Goal: Check status: Check status

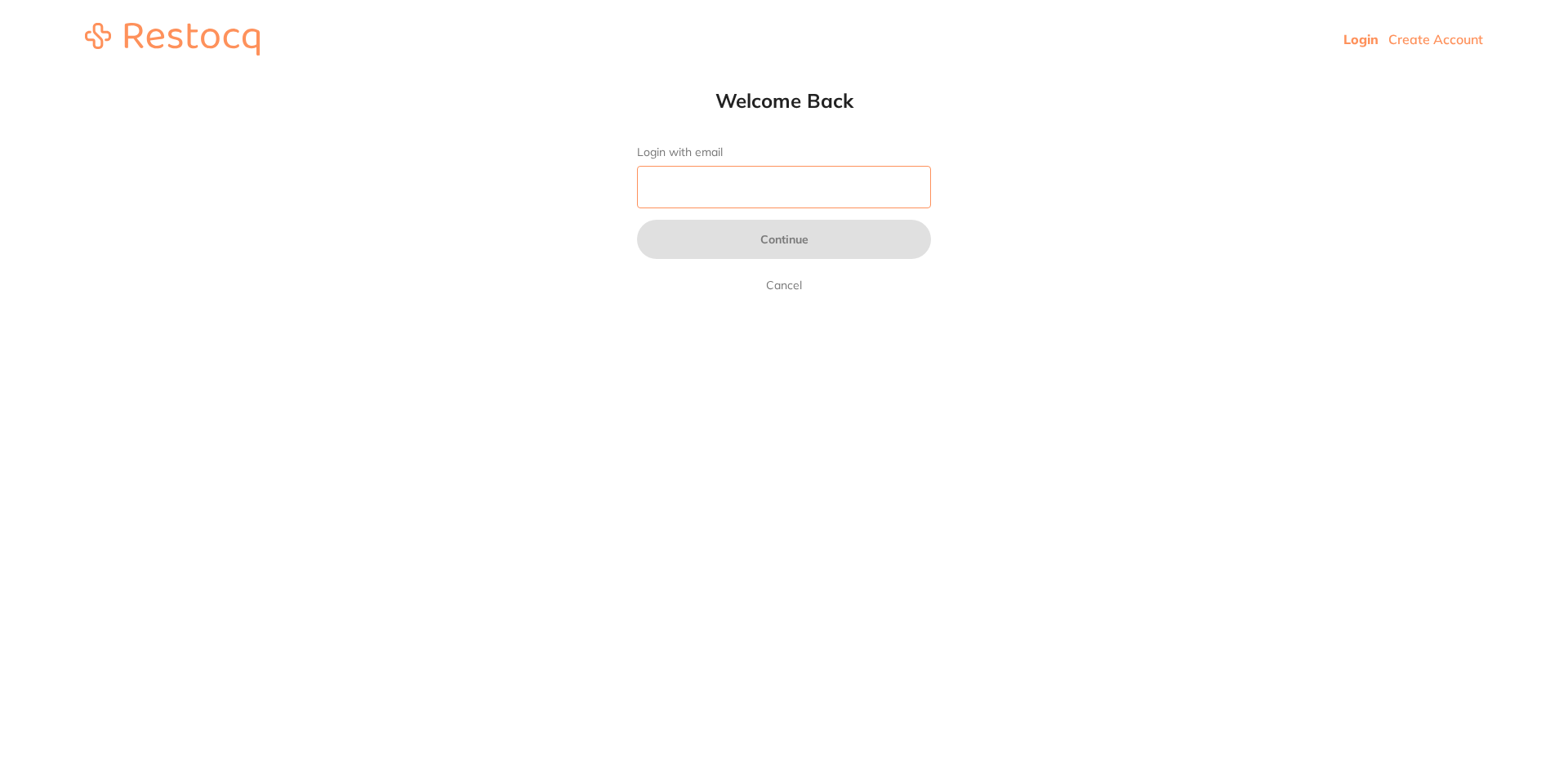
click at [755, 190] on input "Login with email" at bounding box center [784, 186] width 294 height 43
type input "[EMAIL_ADDRESS][DOMAIN_NAME]"
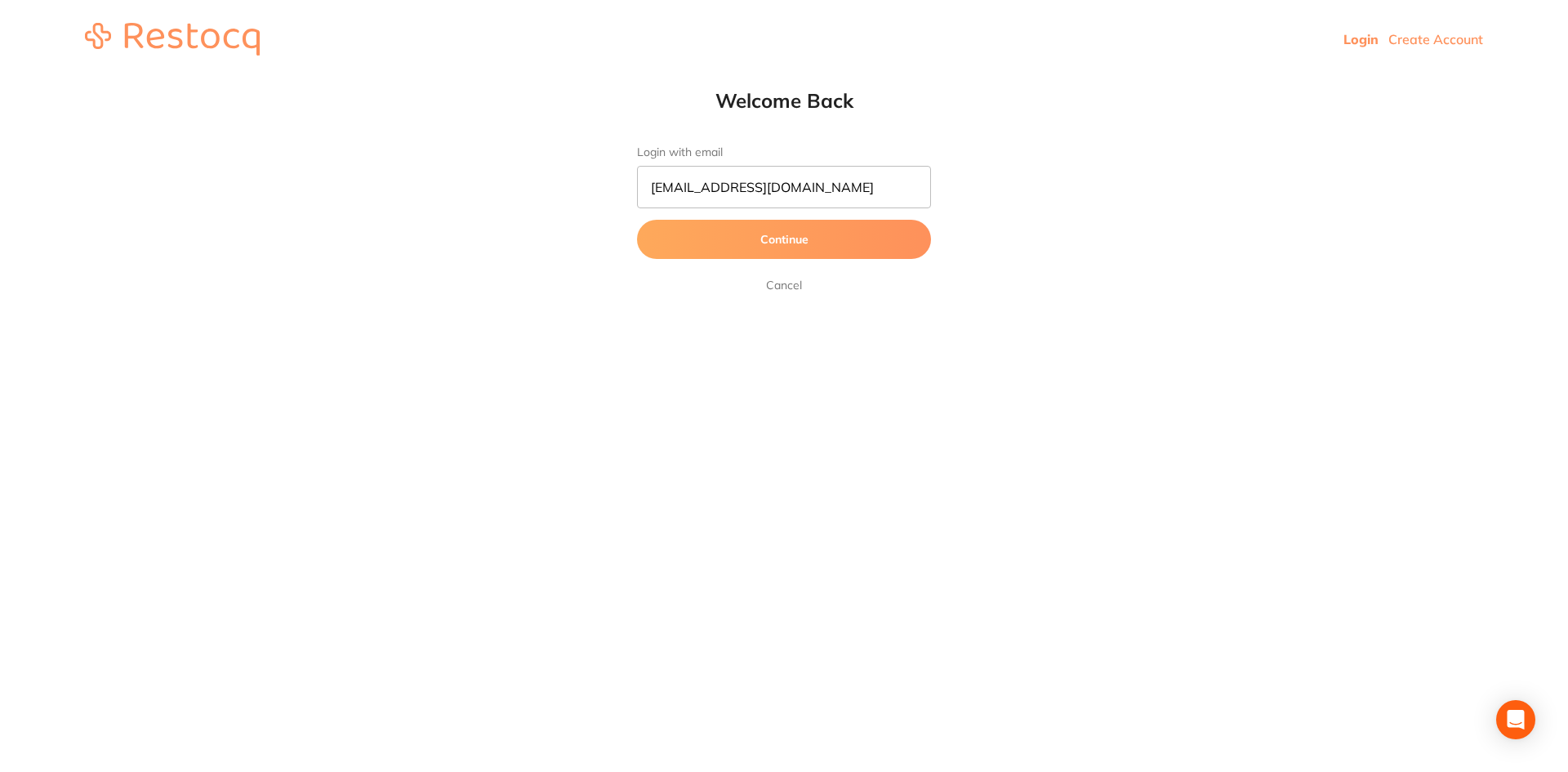
click at [715, 232] on button "Continue" at bounding box center [784, 239] width 294 height 39
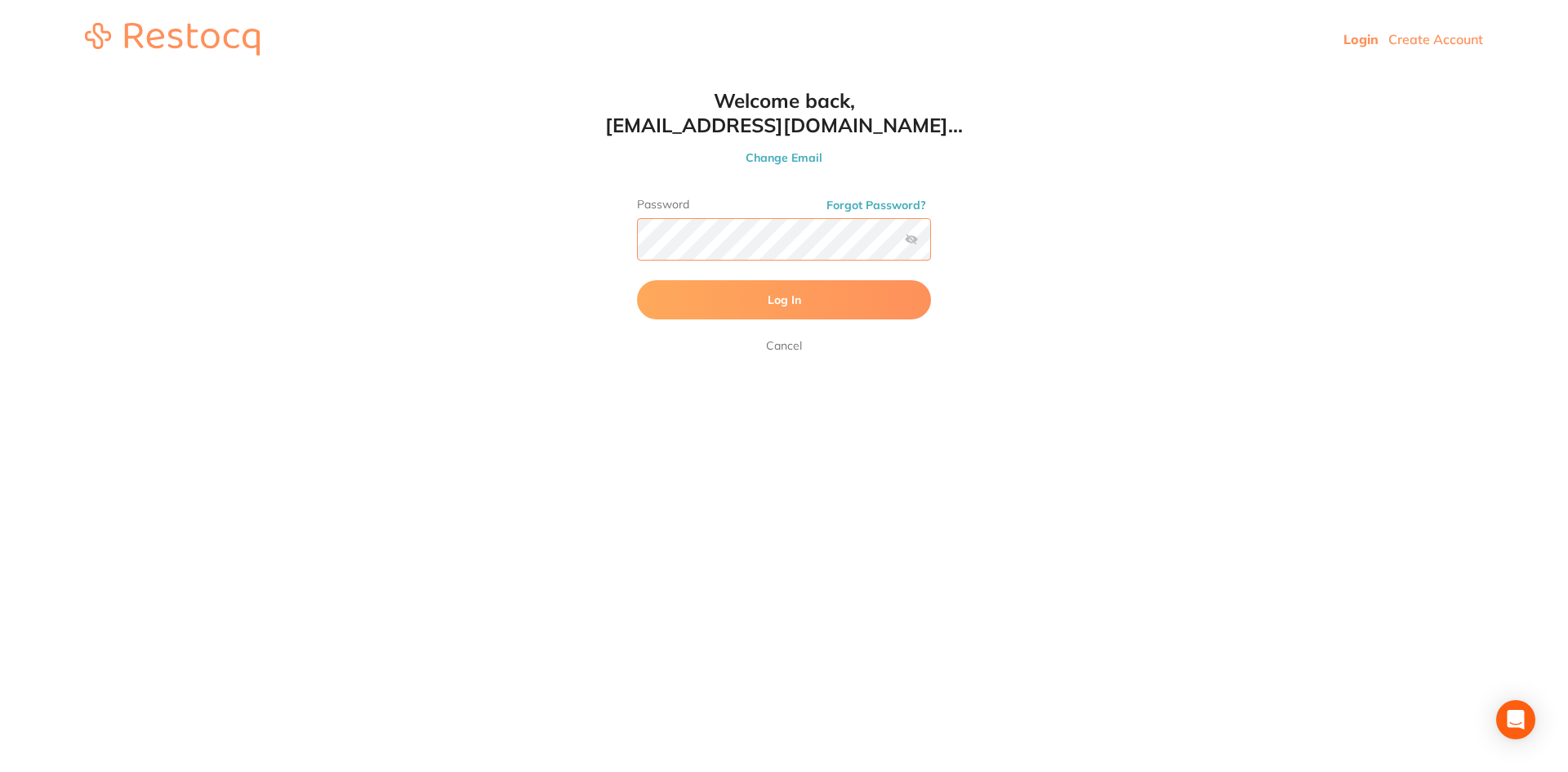
click at [637, 281] on button "Log In" at bounding box center [784, 300] width 294 height 39
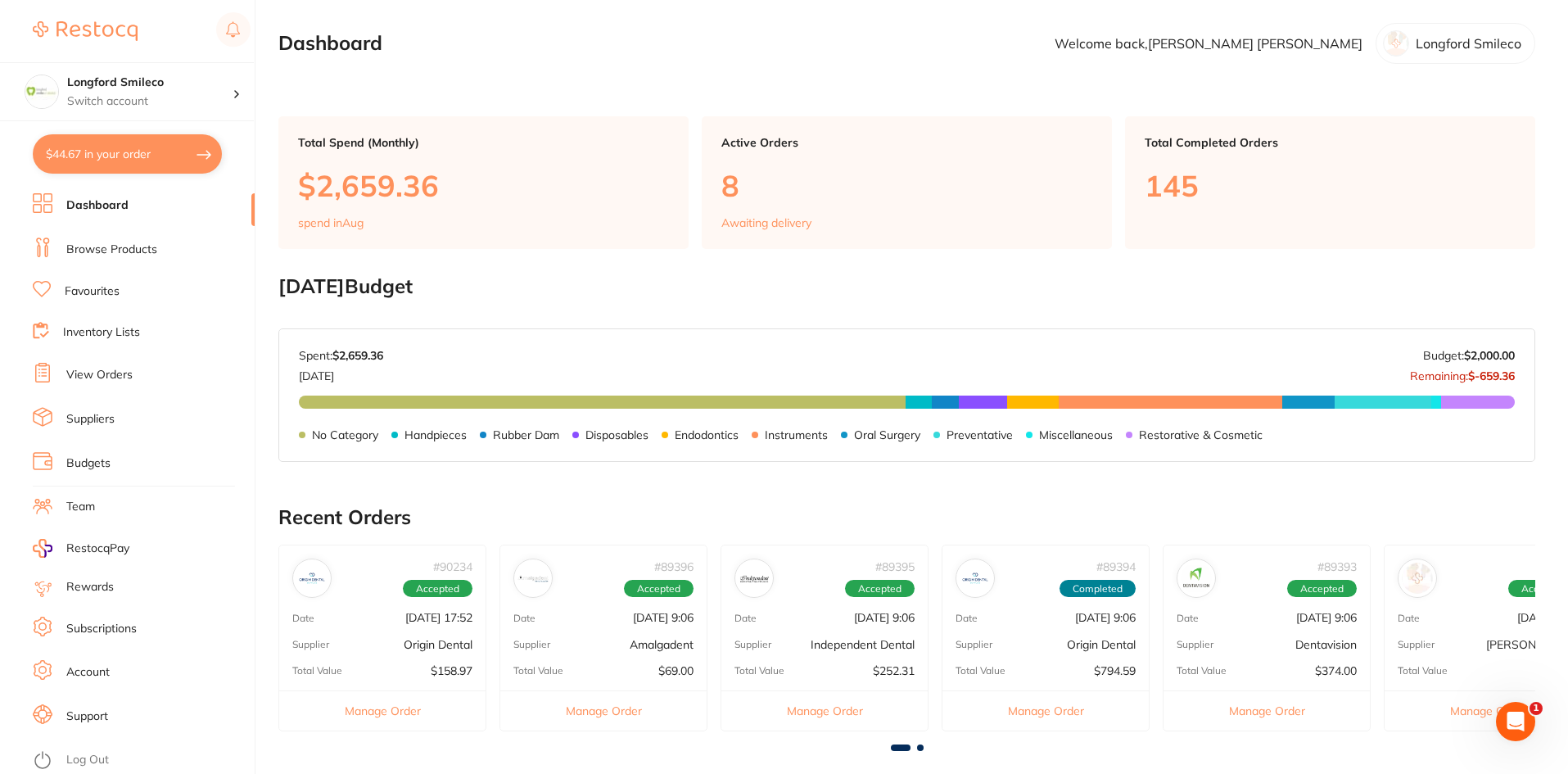
click at [95, 374] on link "View Orders" at bounding box center [99, 375] width 66 height 16
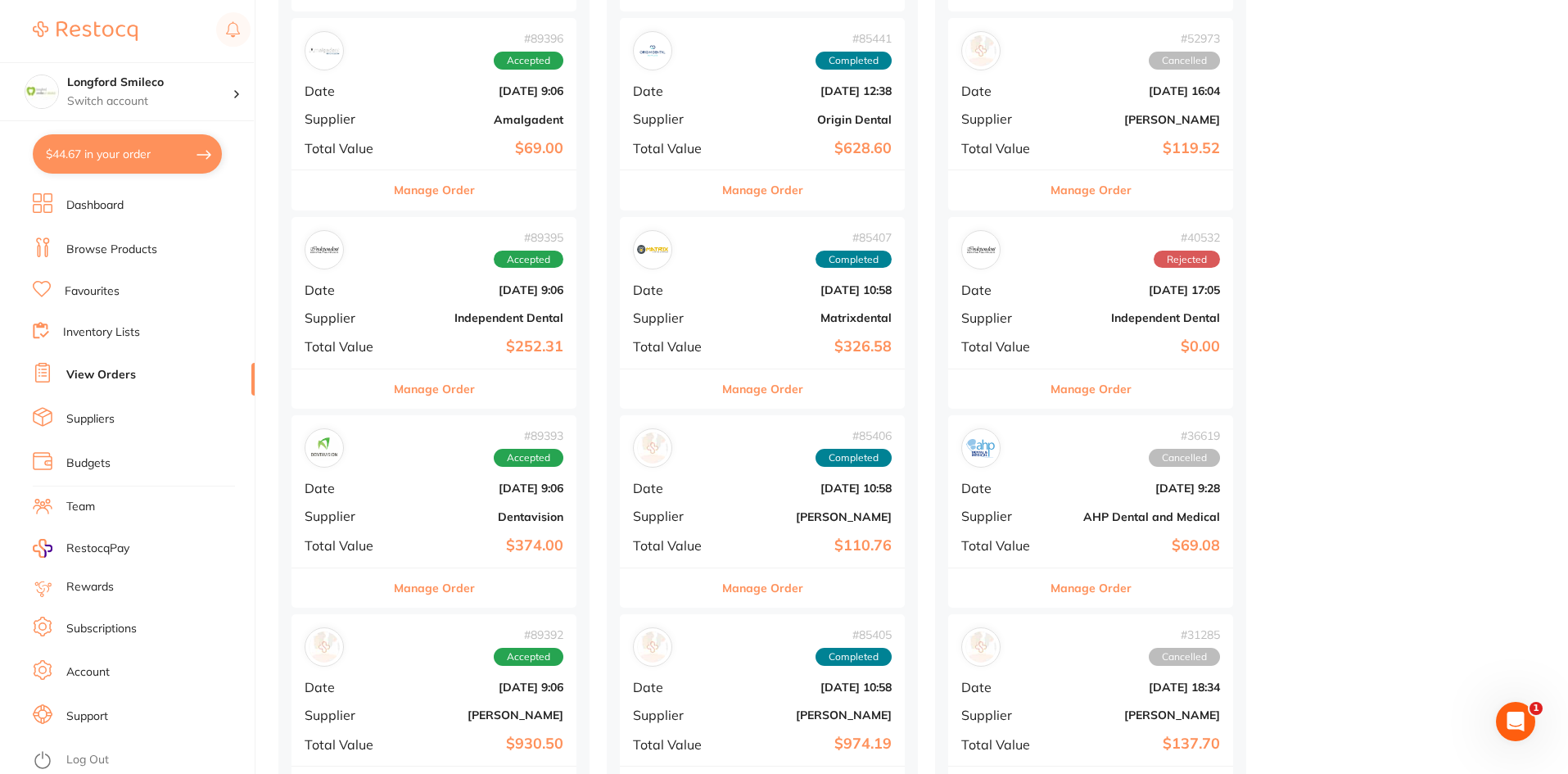
scroll to position [573, 0]
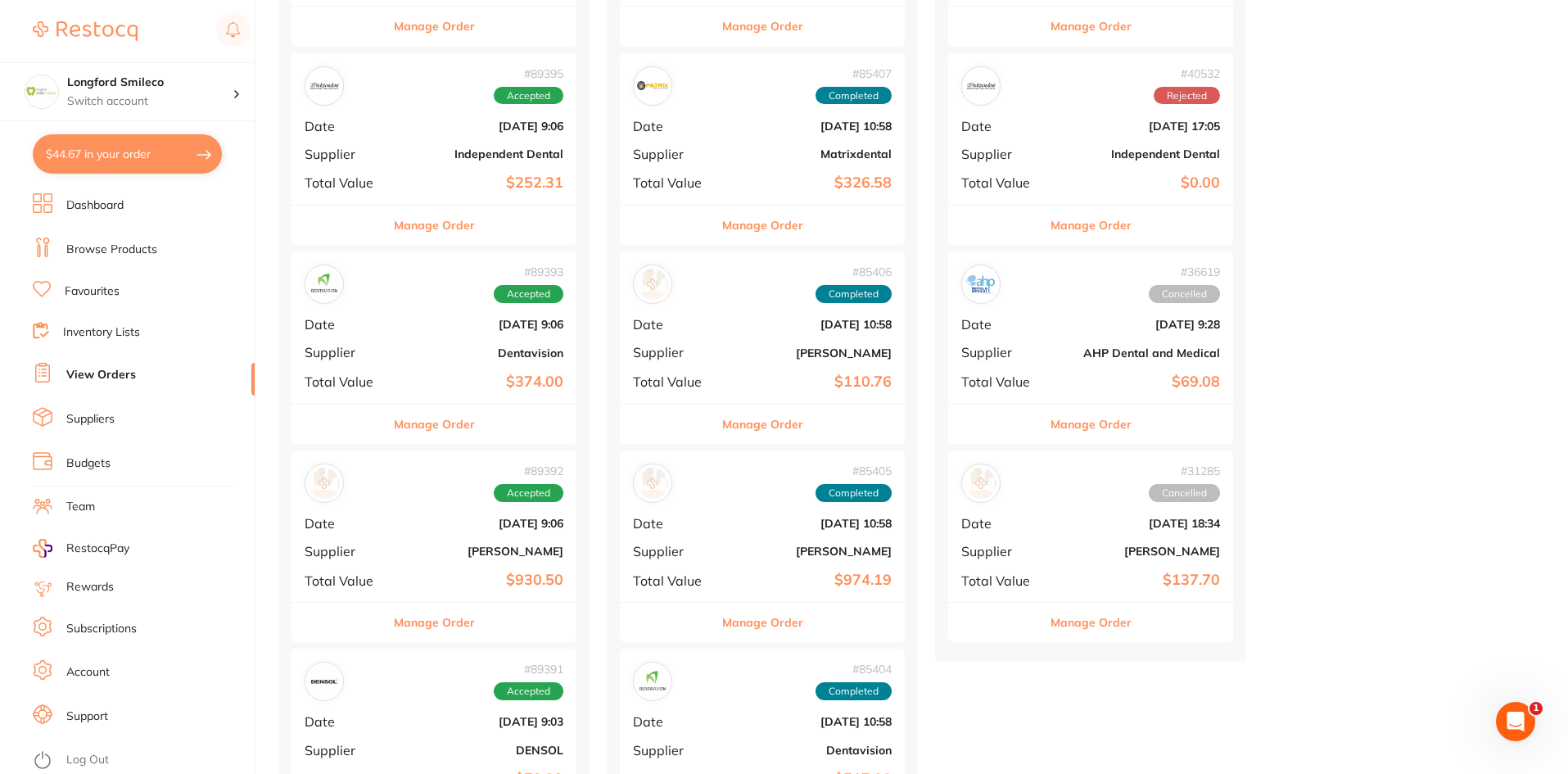
click at [519, 558] on b "[PERSON_NAME]" at bounding box center [482, 551] width 164 height 13
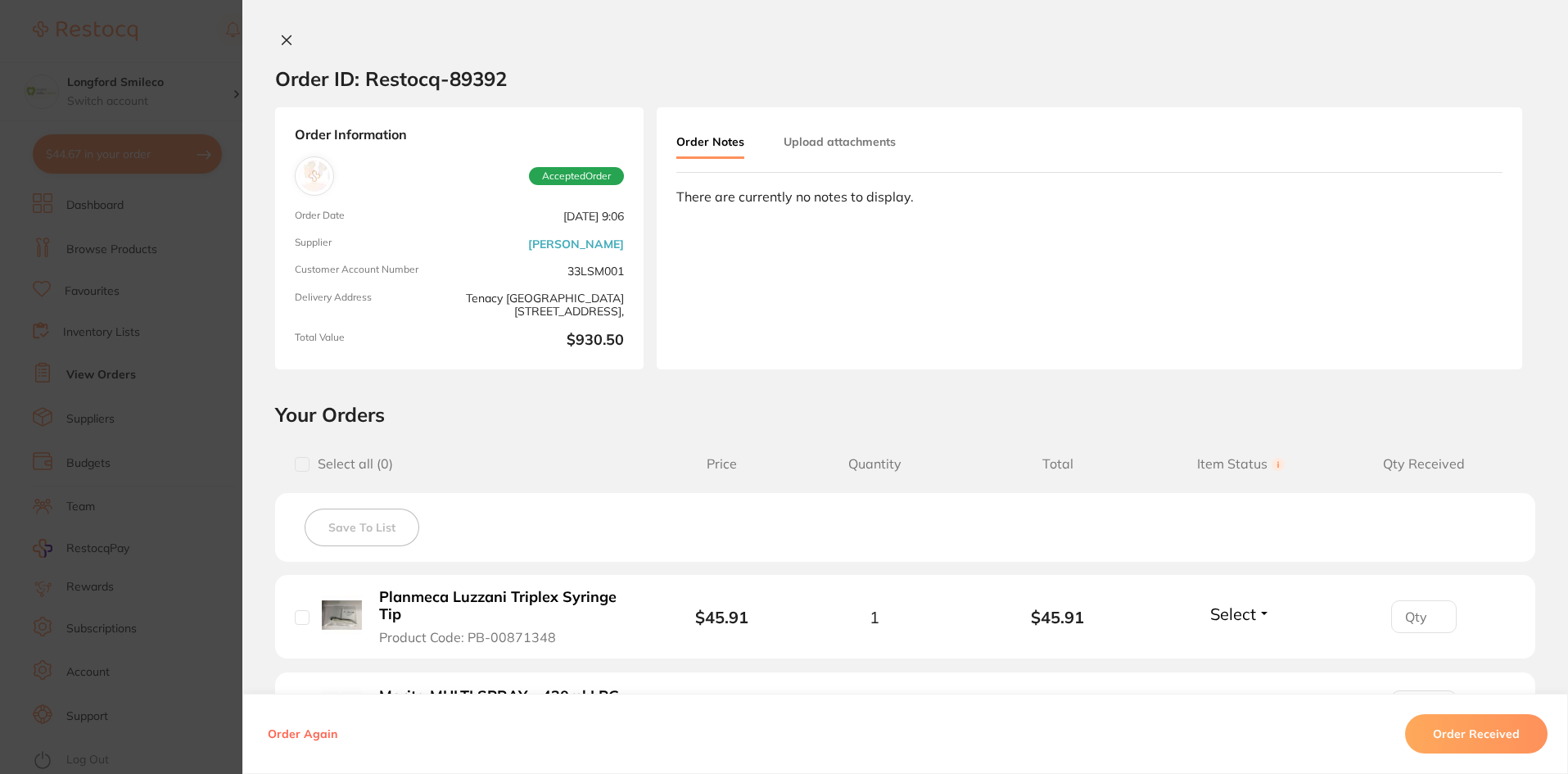
click at [188, 39] on section "Order ID: Restocq- 89392 Order Information Accepted Order Order Date [DATE] 9:0…" at bounding box center [784, 387] width 1568 height 774
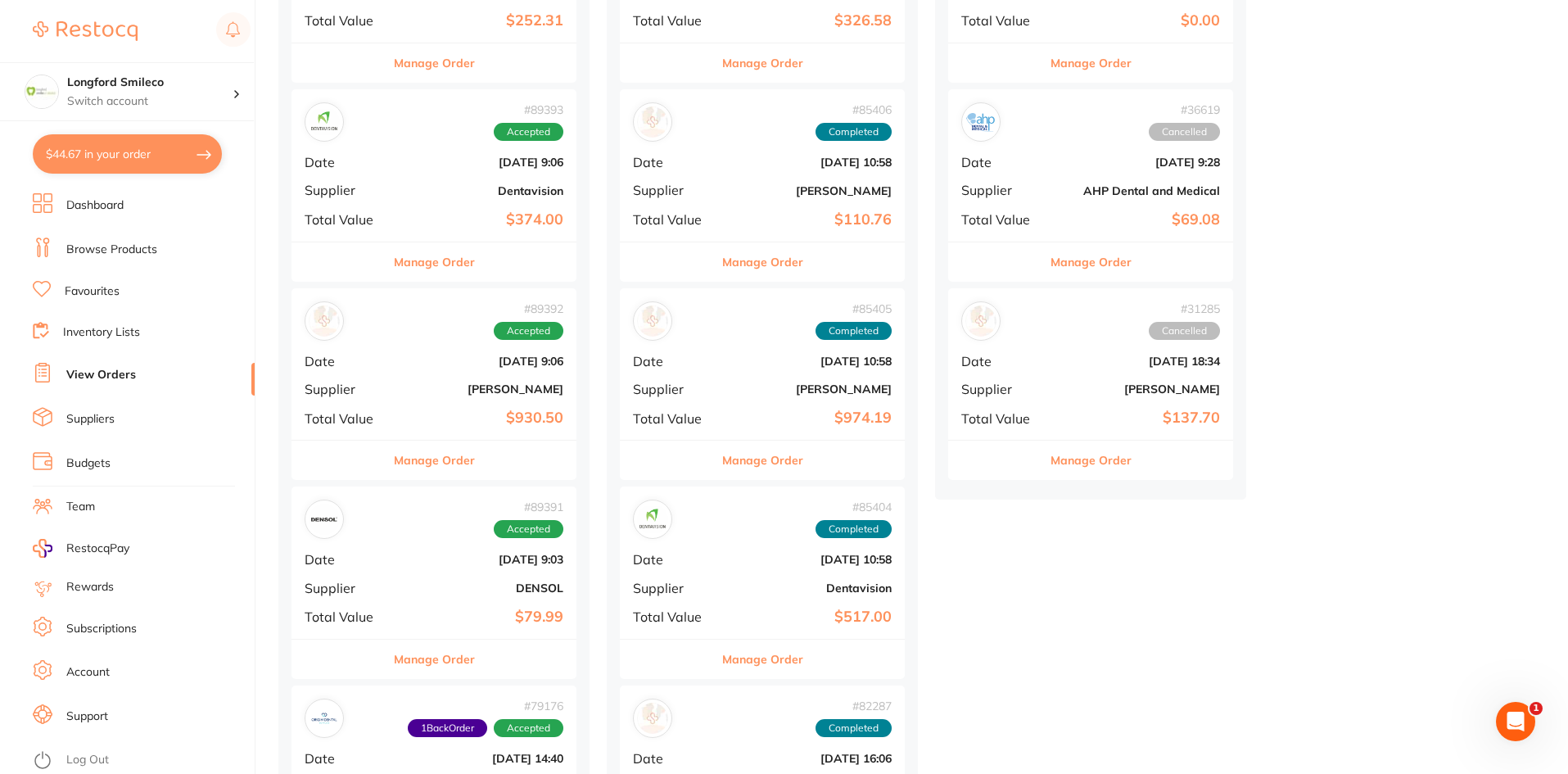
scroll to position [738, 0]
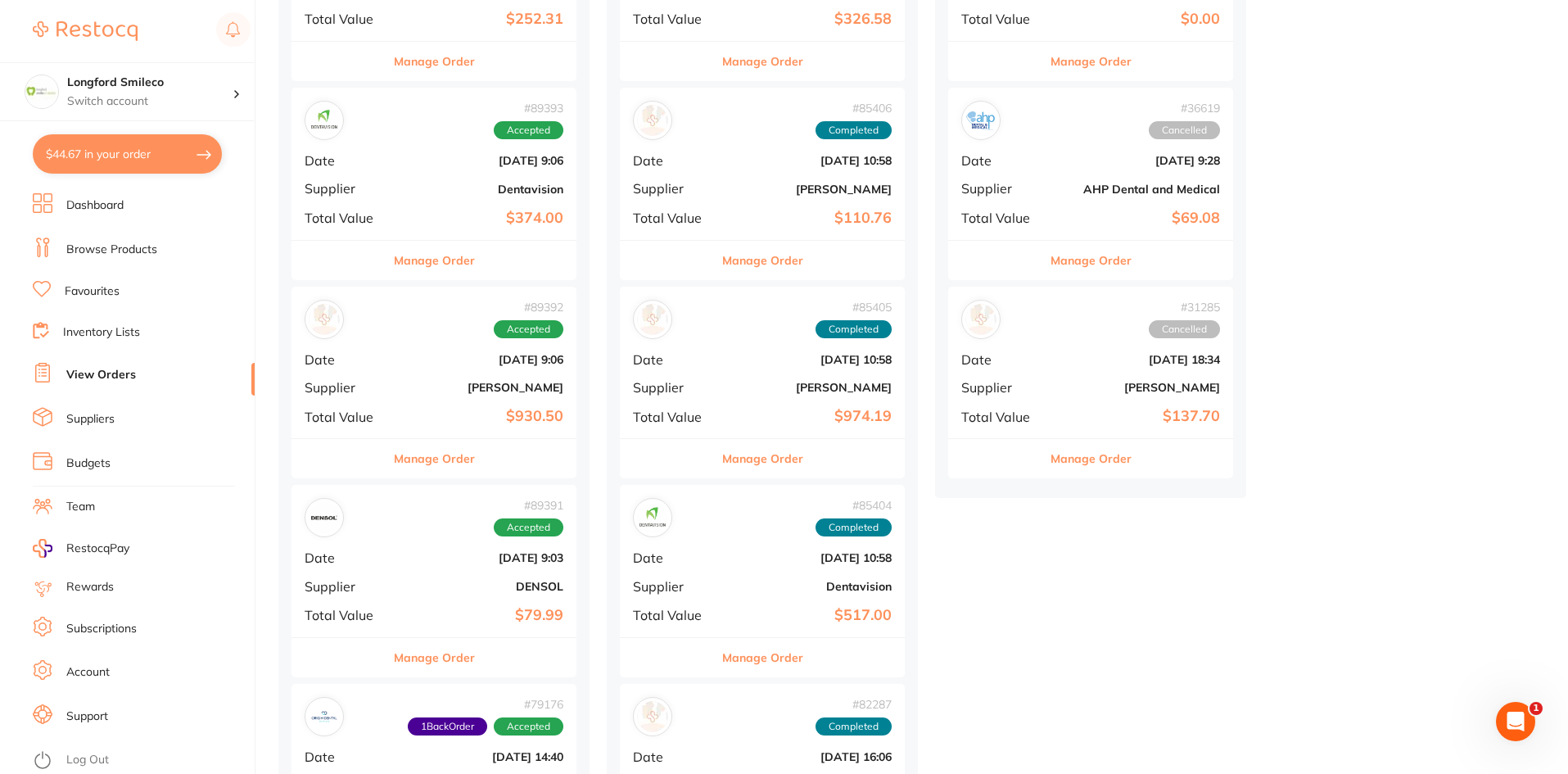
click at [532, 389] on b "[PERSON_NAME]" at bounding box center [482, 387] width 164 height 13
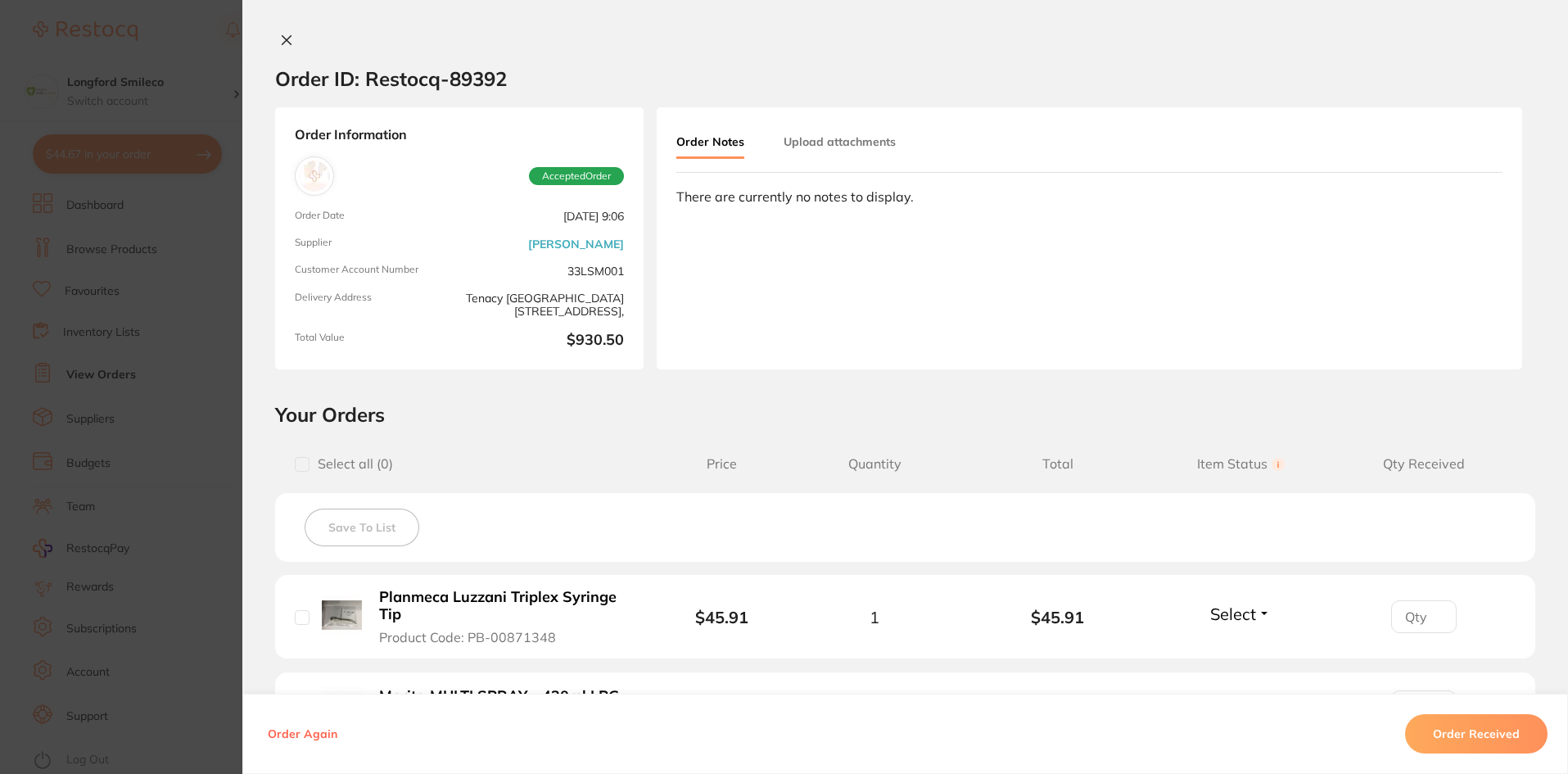
click at [627, 270] on div "Order Information Accepted Order Order Date [DATE] 9:06 Supplier [PERSON_NAME] …" at bounding box center [459, 238] width 368 height 262
drag, startPoint x: 507, startPoint y: 76, endPoint x: 450, endPoint y: 85, distance: 57.7
click at [450, 85] on section "Order ID: Restocq- 89392" at bounding box center [905, 78] width 1326 height 57
click at [579, 84] on section "Order ID: Restocq- 89392" at bounding box center [905, 78] width 1326 height 57
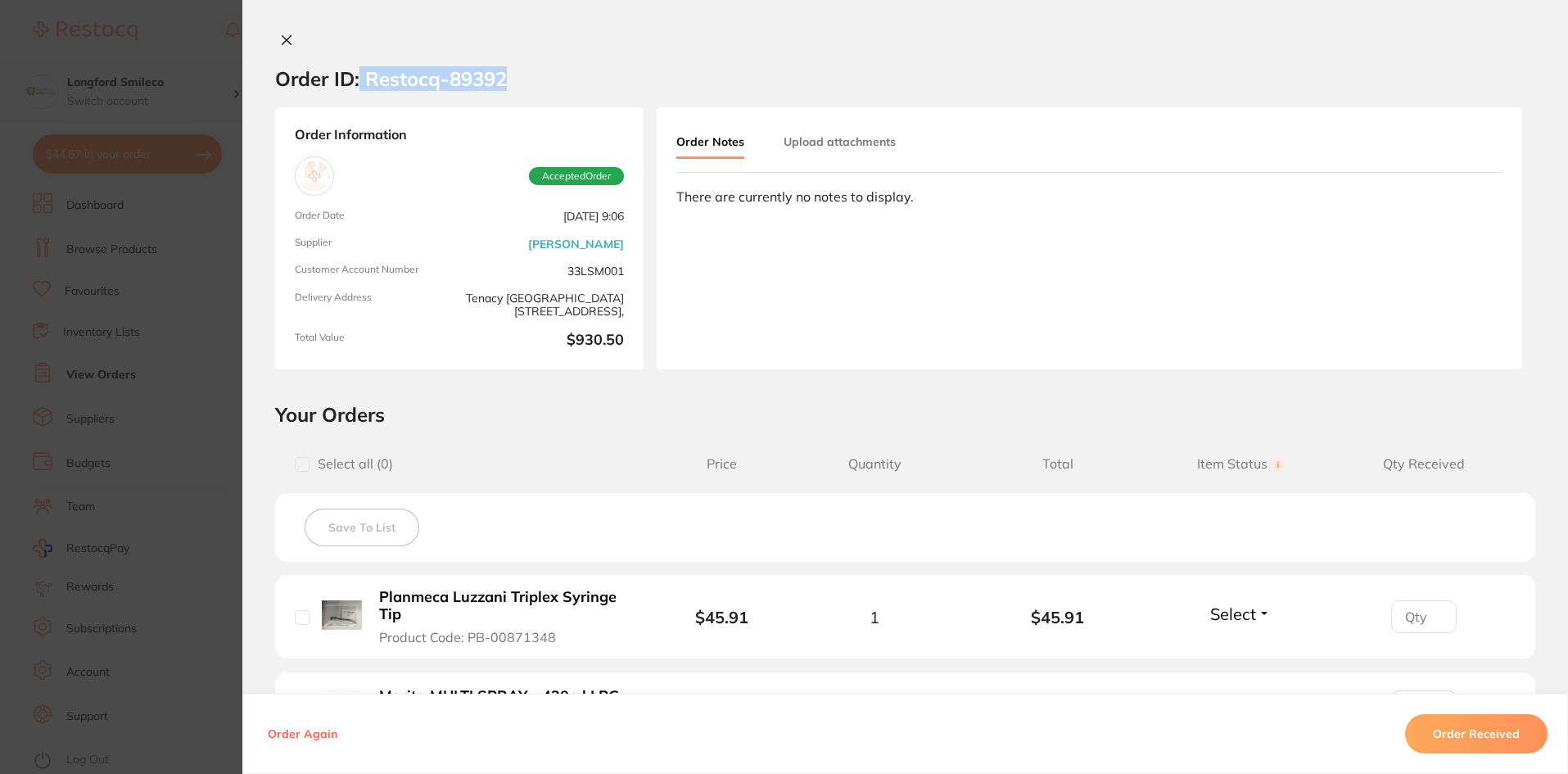
drag, startPoint x: 518, startPoint y: 80, endPoint x: 356, endPoint y: 90, distance: 162.3
click at [356, 90] on section "Order ID: Restocq- 89392" at bounding box center [905, 78] width 1326 height 57
click at [542, 76] on section "Order ID: Restocq- 89392" at bounding box center [905, 78] width 1326 height 57
click at [170, 33] on section "Order ID: Restocq- 89392 Order Information Accepted Order Order Date [DATE] 9:0…" at bounding box center [784, 387] width 1568 height 774
